Goal: Task Accomplishment & Management: Use online tool/utility

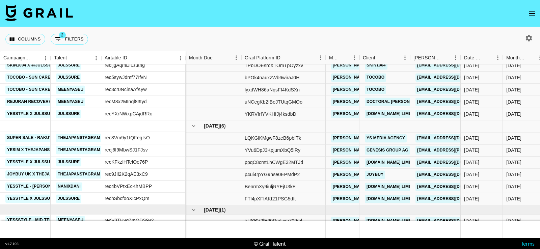
scroll to position [129, 0]
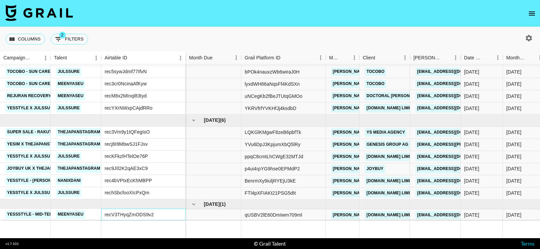
click at [162, 213] on div "recV3THyqZmODS9v2" at bounding box center [143, 215] width 84 height 12
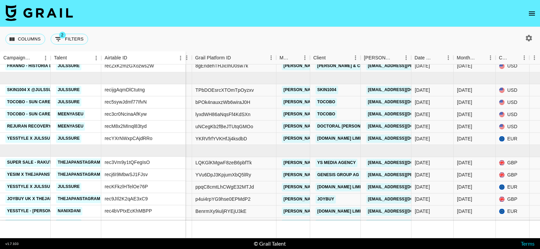
scroll to position [97, 49]
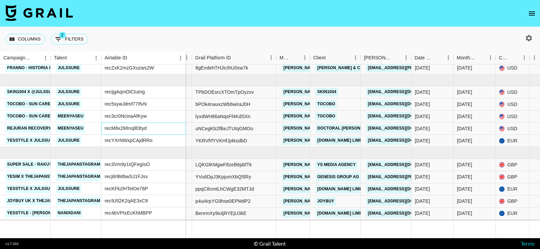
click at [145, 128] on div "recM8x2MInql83tyd" at bounding box center [126, 128] width 42 height 7
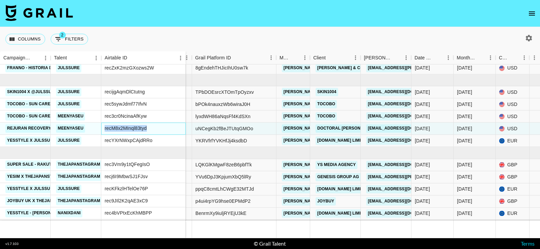
click at [145, 128] on div "recM8x2MInql83tyd" at bounding box center [126, 128] width 42 height 7
copy div "recM8x2MInql83tyd"
click at [124, 107] on div "rec5sywJdmf77IfvN" at bounding box center [126, 104] width 42 height 7
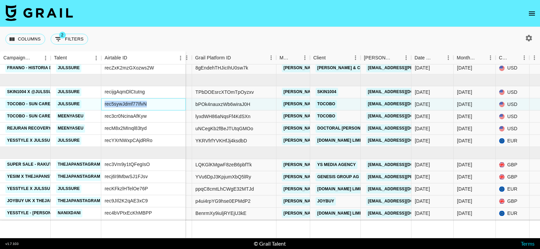
click at [124, 107] on div "rec5sywJdmf77IfvN" at bounding box center [126, 104] width 42 height 7
copy div "rec5sywJdmf77IfvN"
click at [127, 119] on div "rec3cr0NcinaAfKyw" at bounding box center [126, 116] width 42 height 7
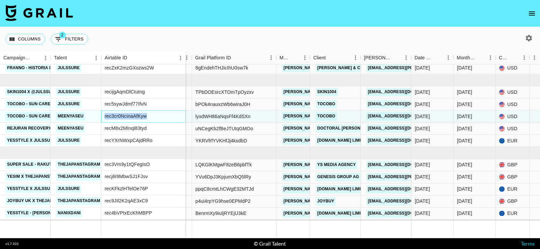
click at [127, 119] on div "rec3cr0NcinaAfKyw" at bounding box center [126, 116] width 42 height 7
copy div "rec3cr0NcinaAfKyw"
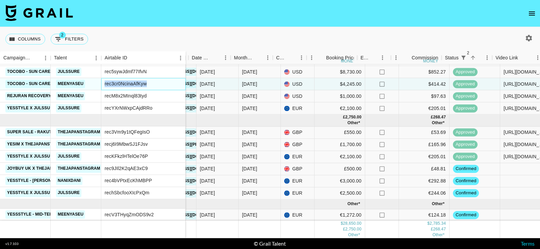
scroll to position [129, 273]
